Goal: Transaction & Acquisition: Purchase product/service

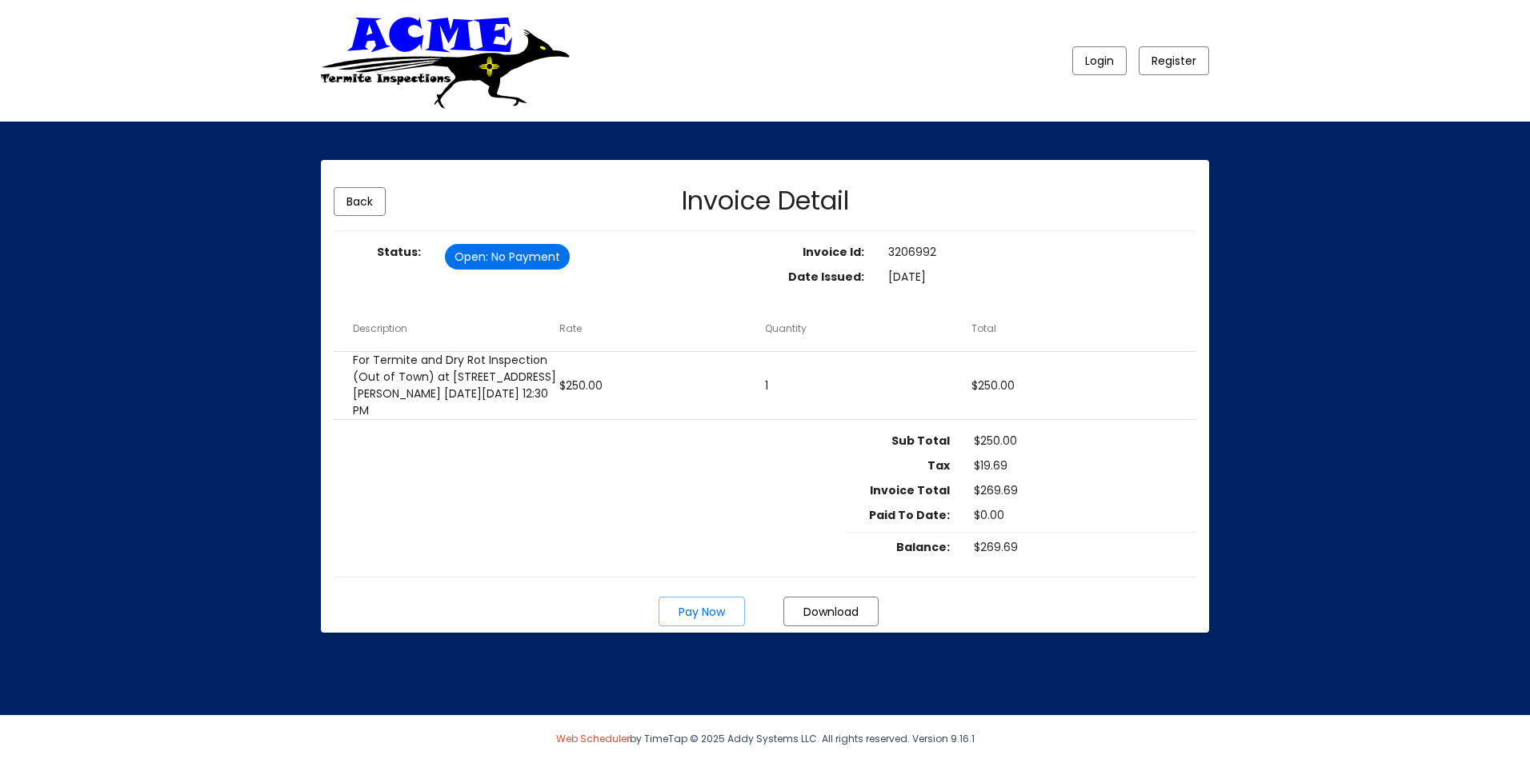
click at [700, 607] on span "Pay Now" at bounding box center [702, 612] width 46 height 16
click at [700, 614] on span "Pay Now" at bounding box center [702, 612] width 46 height 16
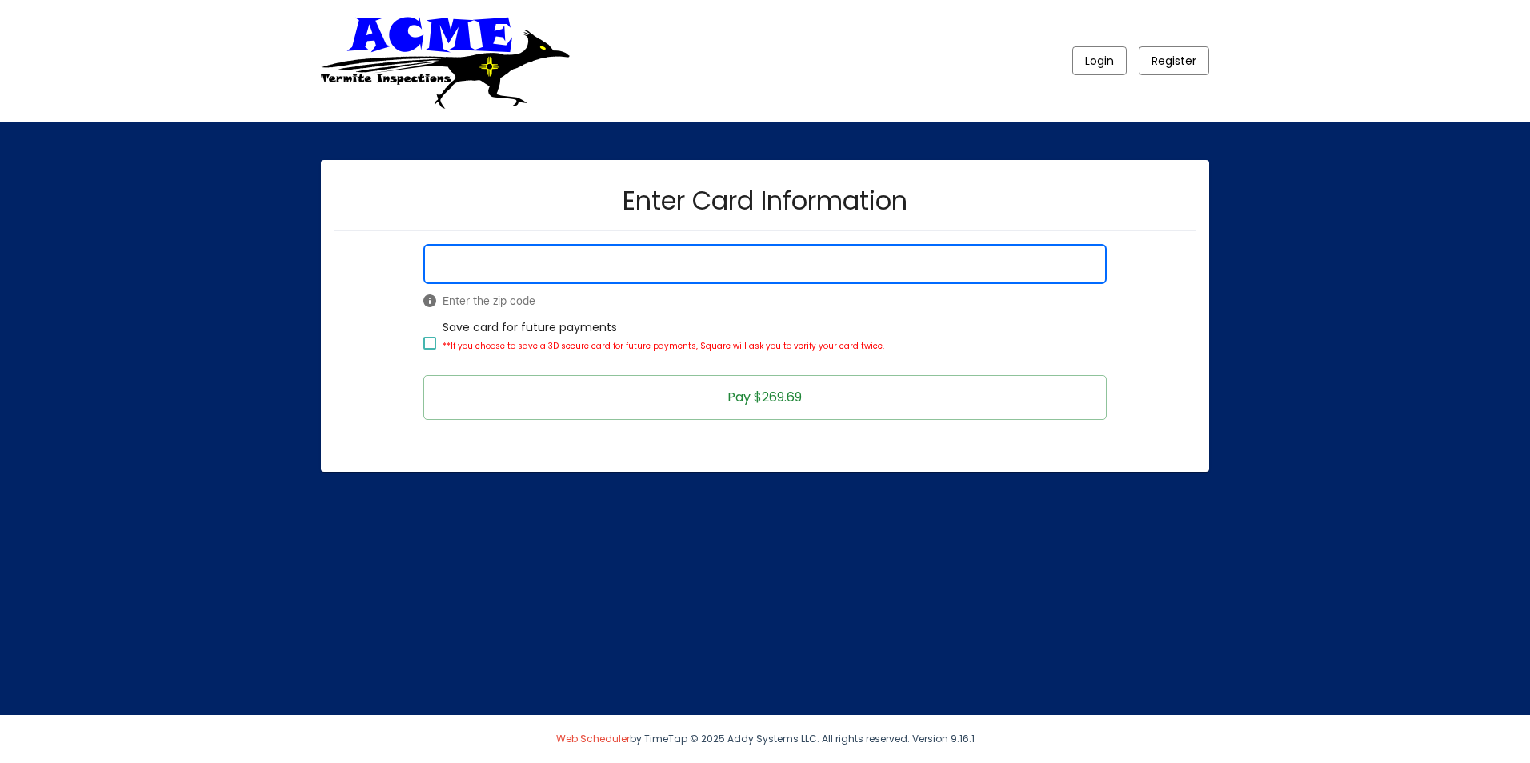
click at [431, 343] on div at bounding box center [429, 343] width 13 height 13
click at [430, 350] on input "Save card for future payments **If you choose to save a 3D secure card for futu…" at bounding box center [429, 350] width 1 height 1
checkbox input "true"
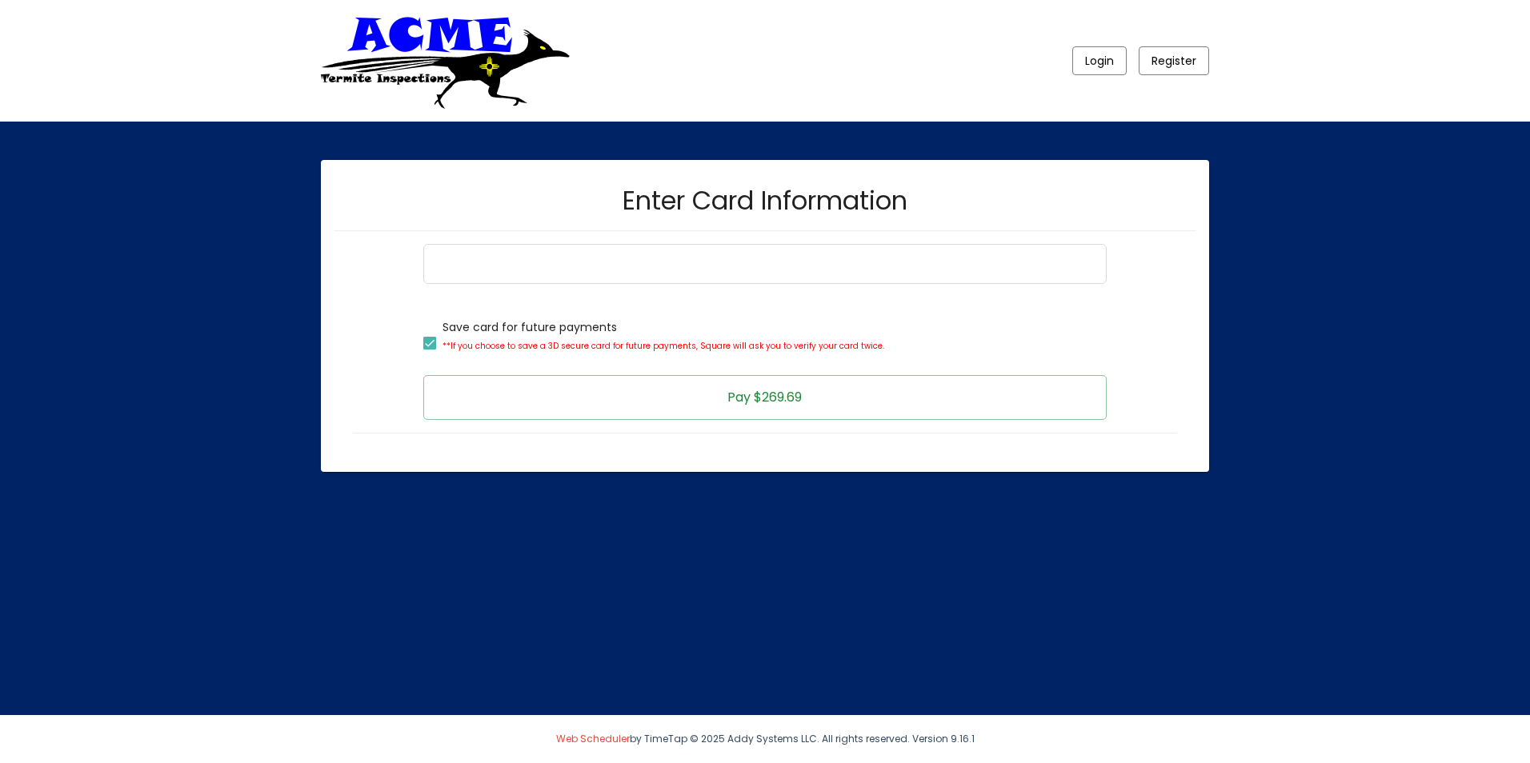
click at [715, 404] on button "Pay $269.69" at bounding box center [764, 397] width 683 height 45
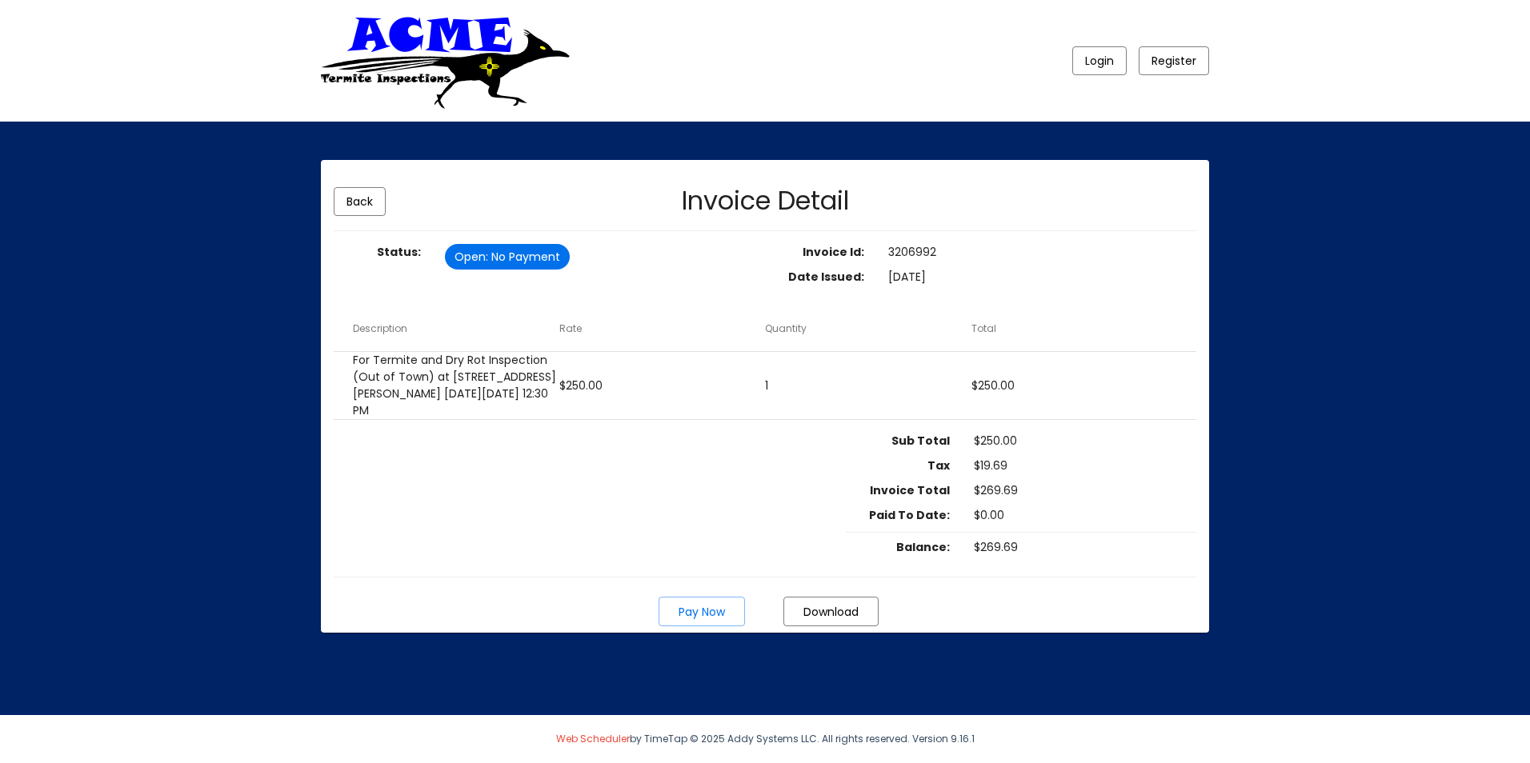
click at [715, 615] on span "Pay Now" at bounding box center [702, 612] width 46 height 16
